Goal: Task Accomplishment & Management: Use online tool/utility

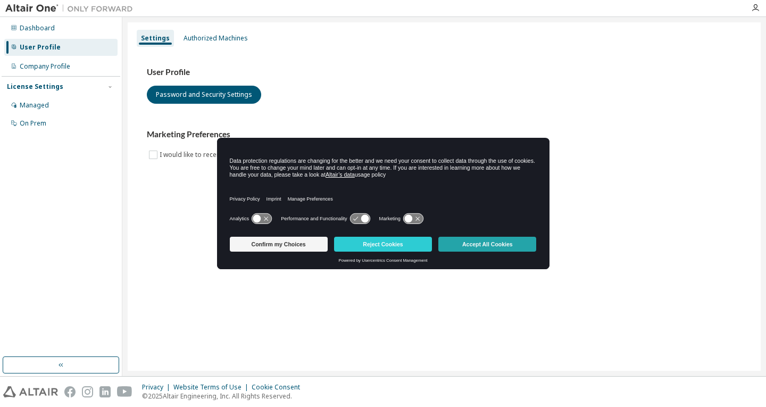
click at [483, 244] on button "Accept All Cookies" at bounding box center [487, 244] width 98 height 15
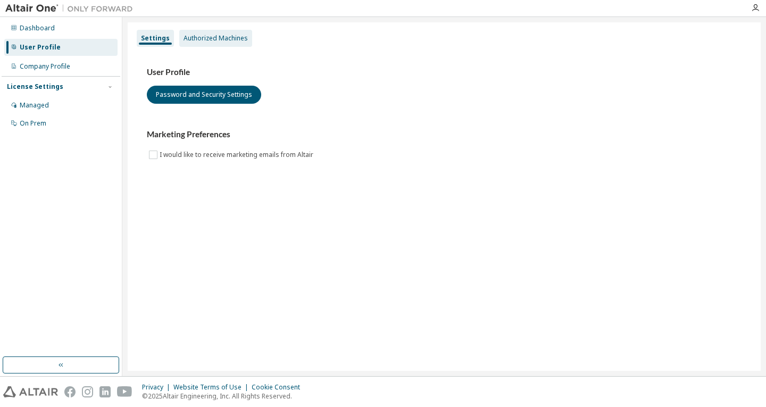
click at [221, 31] on div "Authorized Machines" at bounding box center [215, 38] width 73 height 17
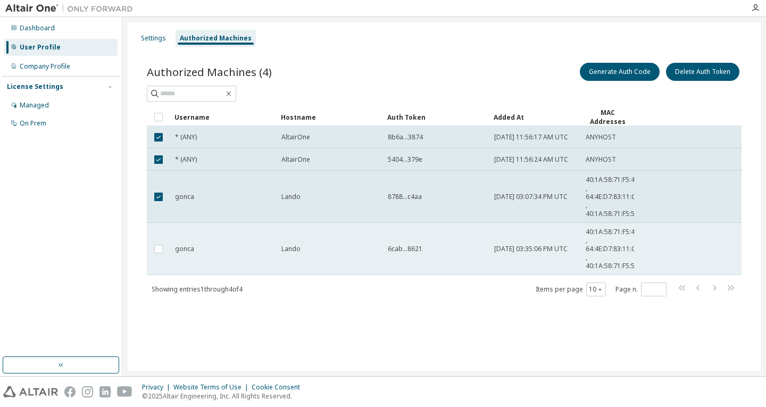
click at [162, 264] on td at bounding box center [158, 249] width 23 height 52
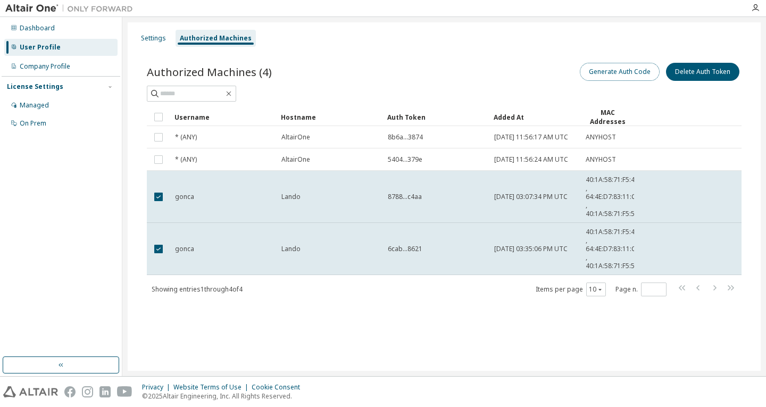
click at [617, 71] on button "Generate Auth Code" at bounding box center [619, 72] width 80 height 18
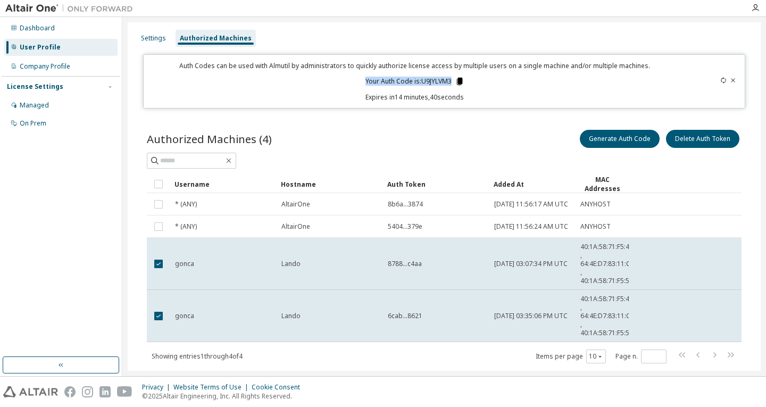
click at [455, 77] on div "Auth Codes can be used with Almutil by administrators to quickly authorize lice…" at bounding box center [414, 81] width 529 height 40
click at [456, 78] on icon at bounding box center [459, 81] width 6 height 7
click at [509, 87] on div "Auth Codes can be used with Almutil by administrators to quickly authorize lice…" at bounding box center [414, 81] width 529 height 40
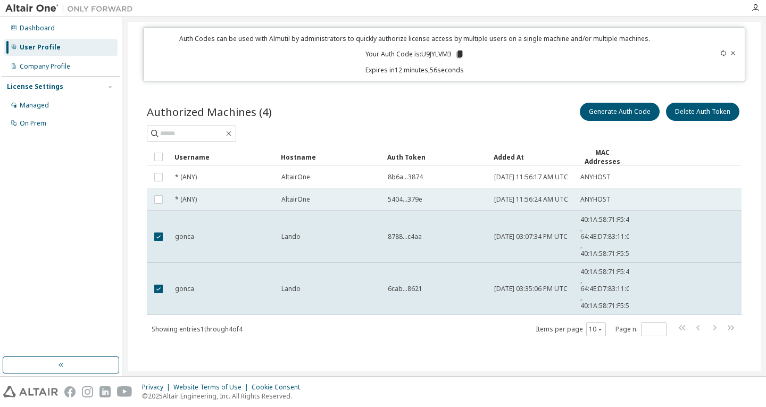
scroll to position [35, 0]
